Goal: Information Seeking & Learning: Find specific fact

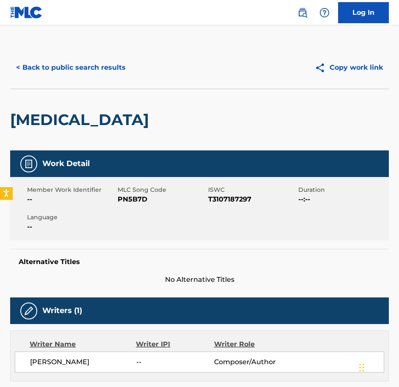
click at [105, 67] on button "< Back to public search results" at bounding box center [70, 67] width 121 height 21
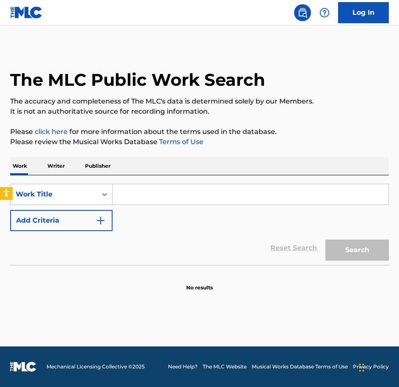
click at [106, 212] on button "Add Criteria" at bounding box center [61, 220] width 102 height 21
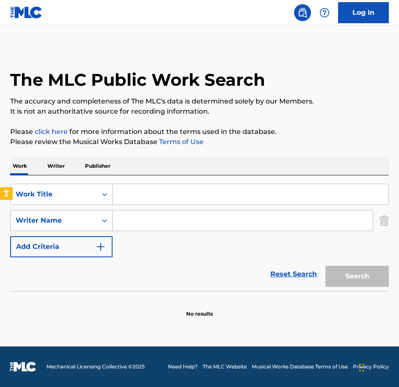
click at [97, 212] on div "Search Form" at bounding box center [104, 221] width 15 height 20
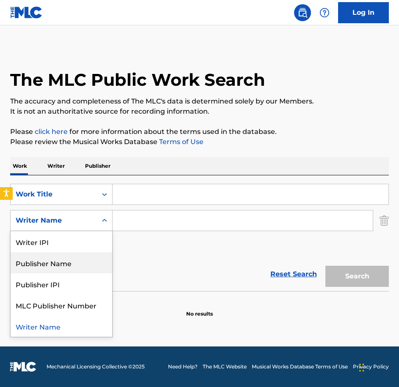
click at [69, 260] on div "Publisher Name" at bounding box center [61, 262] width 101 height 21
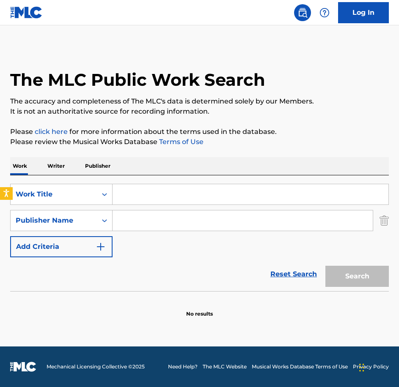
click at [129, 227] on input "Search Form" at bounding box center [242, 221] width 260 height 20
type input "grey man production music"
